Goal: Ask a question

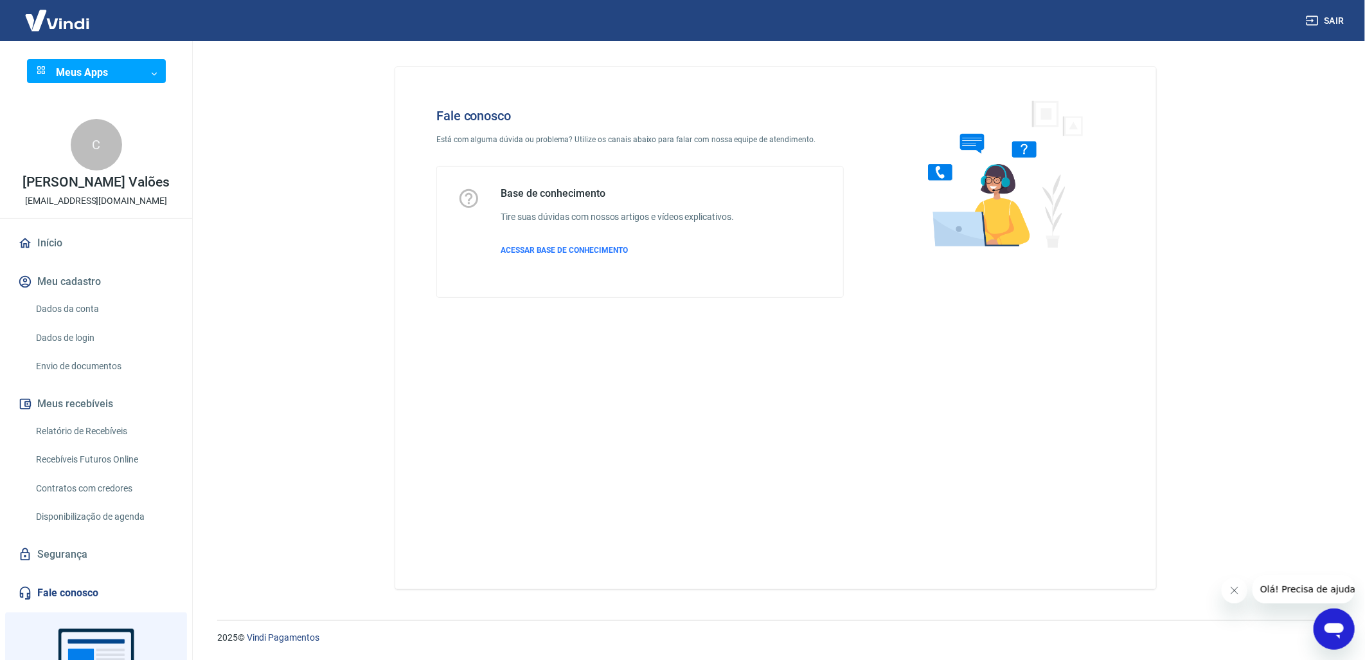
click at [1330, 625] on icon "Abrir janela de mensagens" at bounding box center [1333, 629] width 19 height 15
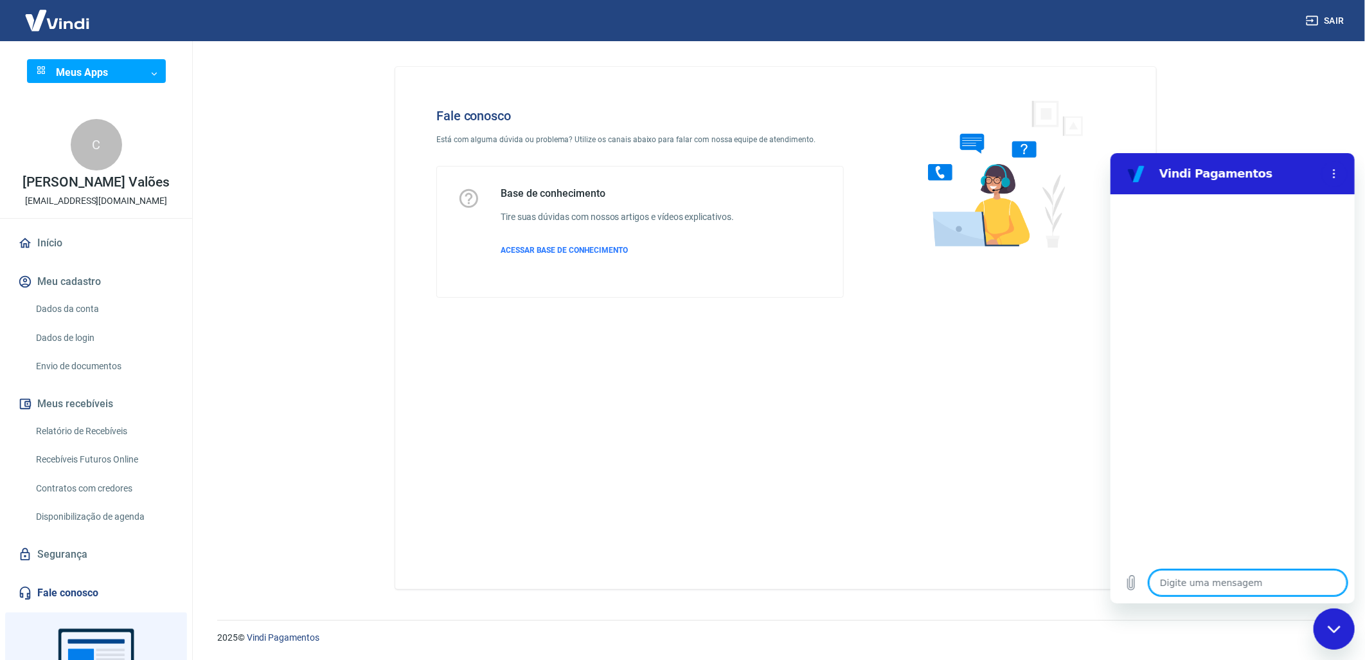
click at [1308, 130] on main "Fale conosco Está com alguma dúvida ou problema? Utilize os canais abaixo para …" at bounding box center [775, 350] width 1179 height 618
